Goal: Task Accomplishment & Management: Use online tool/utility

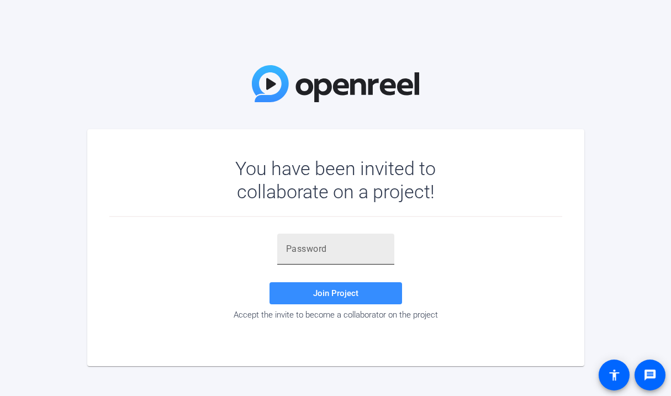
click at [358, 251] on input "text" at bounding box center [335, 248] width 99 height 13
paste input "$,l9SO"
type input "$,l9SO"
click at [340, 297] on span "Join Project" at bounding box center [335, 293] width 45 height 10
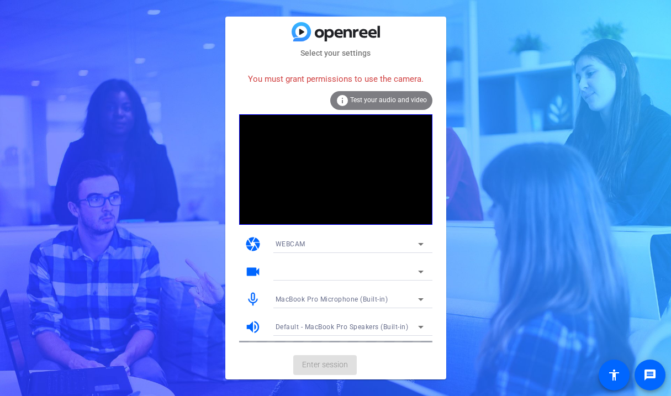
click at [357, 101] on span "Test your audio and video" at bounding box center [388, 100] width 77 height 8
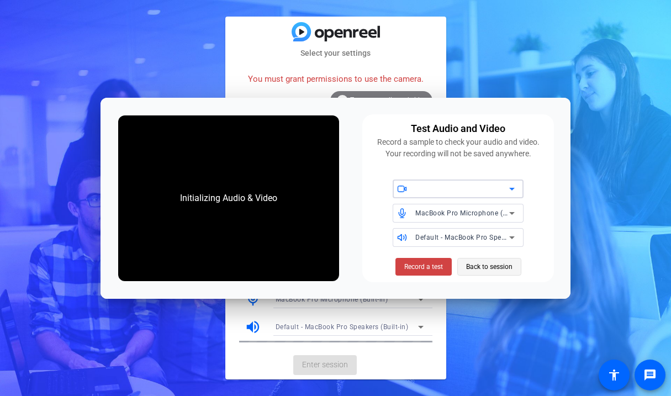
click at [504, 265] on span "Back to session" at bounding box center [489, 266] width 46 height 21
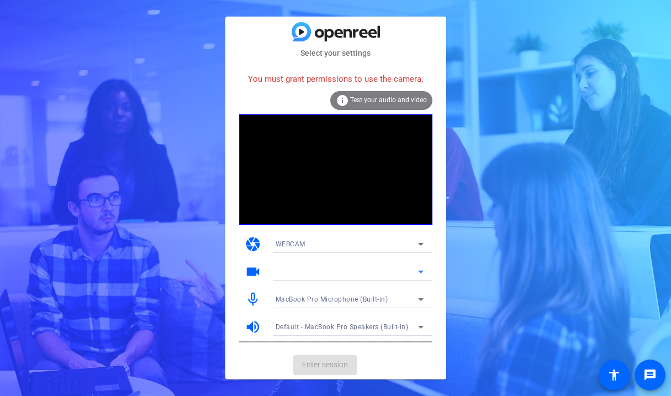
click at [290, 265] on div at bounding box center [347, 271] width 142 height 13
click at [419, 267] on icon at bounding box center [420, 271] width 13 height 13
